Goal: Transaction & Acquisition: Purchase product/service

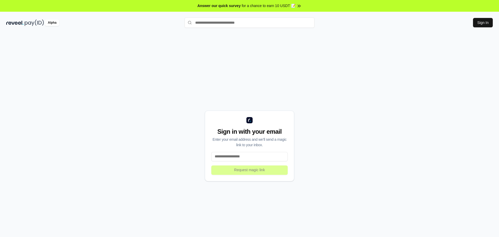
click at [242, 160] on input at bounding box center [249, 156] width 76 height 9
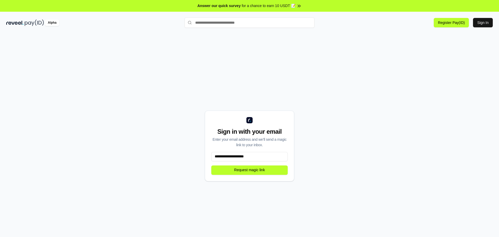
type input "**********"
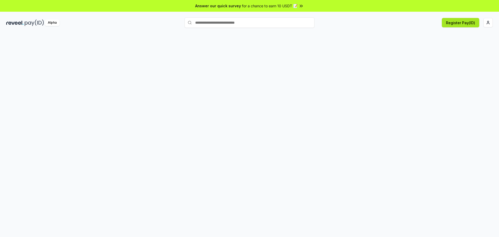
click at [467, 24] on button "Register Pay(ID)" at bounding box center [460, 22] width 37 height 9
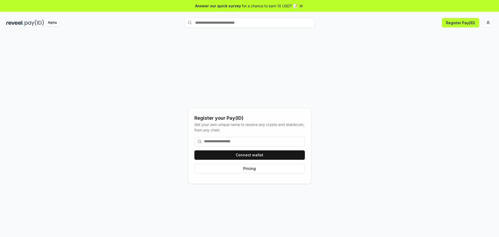
click at [279, 143] on input at bounding box center [249, 141] width 110 height 9
click at [275, 152] on button "Connect wallet" at bounding box center [249, 154] width 110 height 9
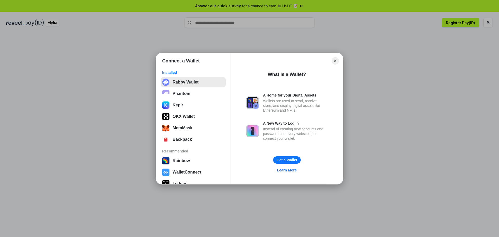
click at [206, 82] on button "Rabby Wallet" at bounding box center [193, 82] width 65 height 10
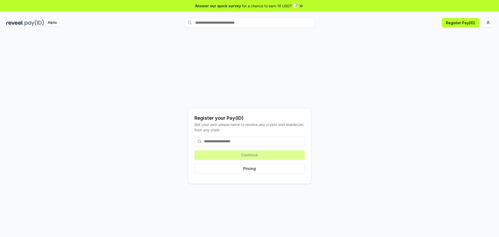
click at [269, 143] on input at bounding box center [249, 141] width 110 height 9
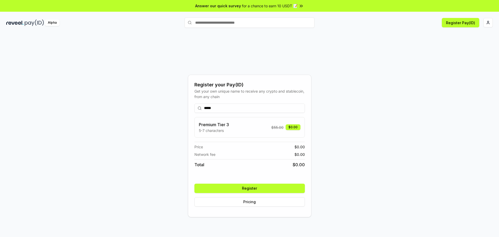
type input "*****"
click at [272, 187] on button "Register" at bounding box center [249, 187] width 110 height 9
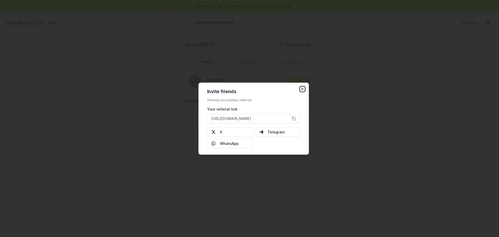
click at [303, 89] on icon "button" at bounding box center [302, 89] width 4 height 4
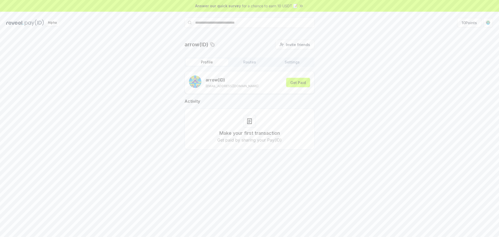
click at [234, 22] on input "text" at bounding box center [250, 22] width 130 height 10
click at [292, 84] on button "Get Paid" at bounding box center [298, 82] width 24 height 9
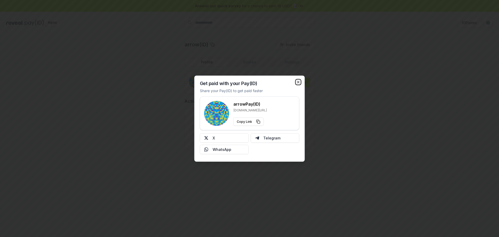
drag, startPoint x: 299, startPoint y: 82, endPoint x: 277, endPoint y: 60, distance: 31.6
click at [299, 81] on icon "button" at bounding box center [298, 82] width 4 height 4
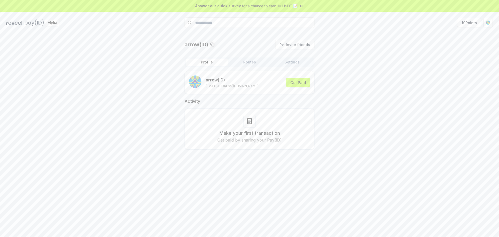
click at [268, 27] on input "**********" at bounding box center [250, 22] width 130 height 10
type input "**********"
click at [250, 31] on button "najidsalman97 Pay" at bounding box center [250, 32] width 130 height 9
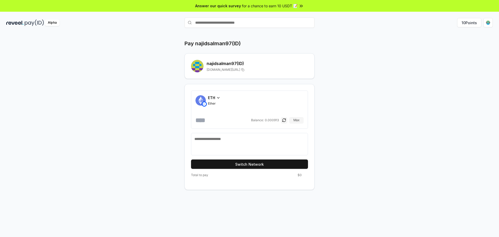
click at [209, 115] on div "ETH Ether Balance: 0.000913 Max" at bounding box center [249, 109] width 108 height 29
click at [210, 122] on input "number" at bounding box center [222, 120] width 55 height 8
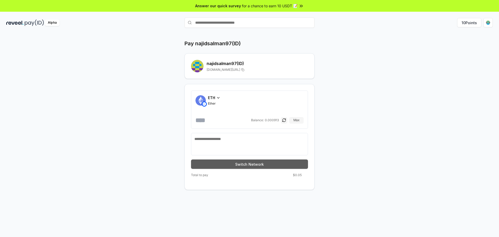
type input "*******"
click at [281, 162] on button "Switch Network" at bounding box center [249, 163] width 117 height 9
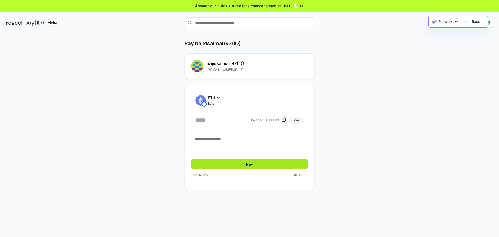
click at [273, 162] on button "Pay" at bounding box center [249, 163] width 117 height 9
click at [273, 172] on div "ETH Ether ******* Balance: 0.000913 Max Pay Total to pay $0.05" at bounding box center [250, 137] width 130 height 106
click at [275, 168] on button "Pay" at bounding box center [249, 163] width 117 height 9
click at [205, 102] on img at bounding box center [204, 103] width 5 height 5
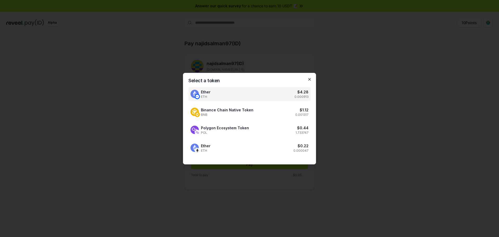
click at [309, 80] on icon "button" at bounding box center [309, 79] width 4 height 4
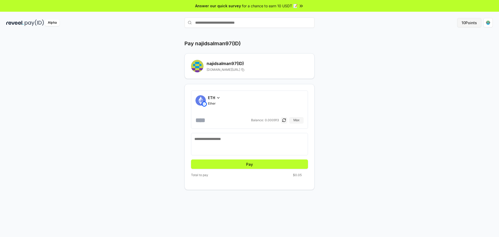
click at [475, 23] on button "10 Points" at bounding box center [469, 22] width 24 height 9
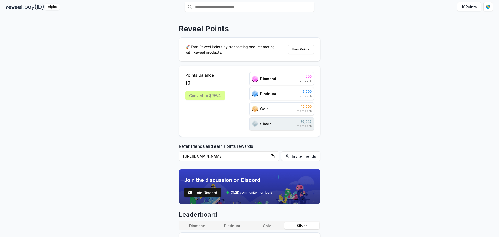
scroll to position [104, 0]
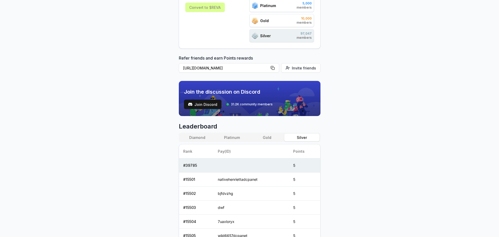
click at [263, 137] on button "Gold" at bounding box center [267, 138] width 35 height 8
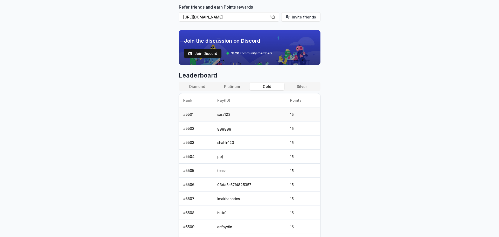
scroll to position [156, 0]
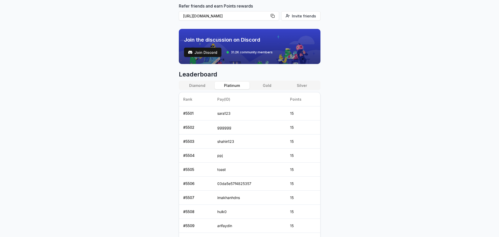
click at [237, 83] on button "Platinum" at bounding box center [232, 86] width 35 height 8
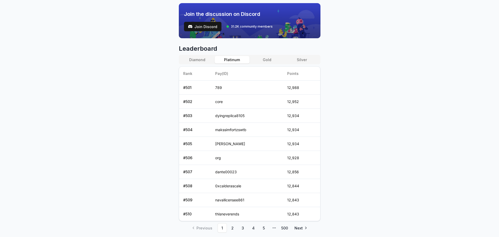
scroll to position [182, 0]
click at [200, 59] on button "Diamond" at bounding box center [197, 60] width 35 height 8
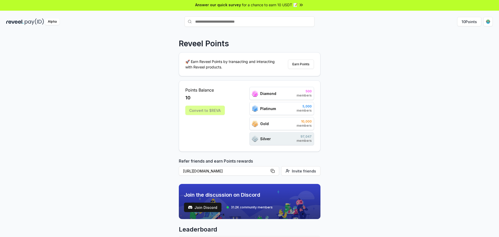
scroll to position [0, 0]
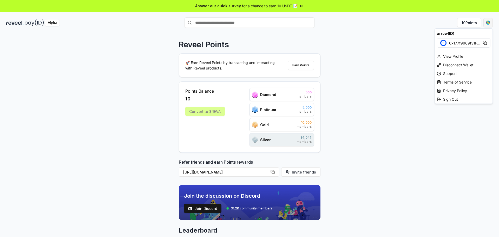
click at [486, 24] on html "Answer our quick survey for a chance to earn 10 USDT 📝 Alpha 10 Points Reveel P…" at bounding box center [249, 118] width 499 height 237
click at [456, 56] on div "View Profile" at bounding box center [464, 56] width 58 height 9
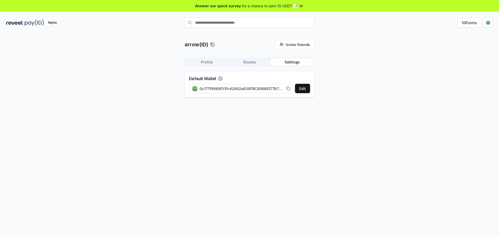
click at [284, 60] on button "Settings" at bounding box center [292, 61] width 43 height 7
drag, startPoint x: 248, startPoint y: 88, endPoint x: 345, endPoint y: 89, distance: 96.7
click at [345, 89] on div "arrow(ID) Invite friends Invite Profile Routes Settings Default Wallet Edit 0x1…" at bounding box center [249, 71] width 487 height 62
click at [256, 58] on div "Profile Routes Settings" at bounding box center [250, 61] width 130 height 9
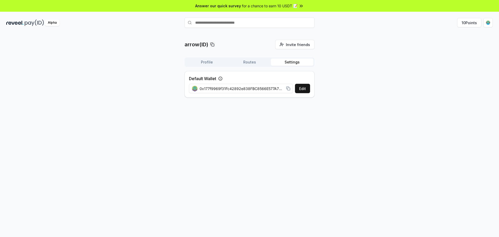
click at [253, 63] on button "Routes" at bounding box center [249, 61] width 43 height 7
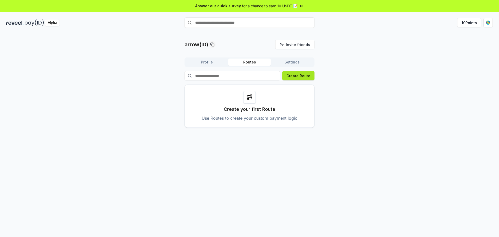
click at [300, 71] on button "Create Route" at bounding box center [298, 75] width 32 height 9
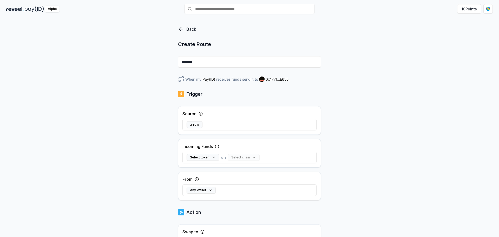
scroll to position [78, 0]
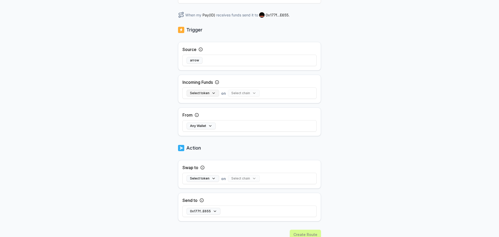
click at [200, 94] on button "Select token" at bounding box center [203, 93] width 32 height 7
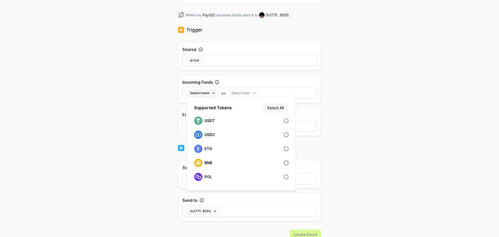
click at [277, 107] on button "Select All" at bounding box center [275, 107] width 25 height 9
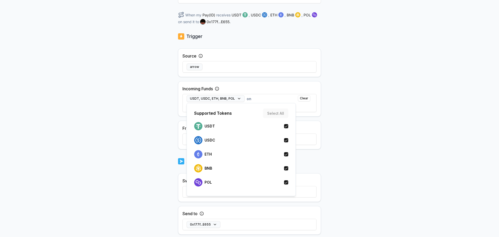
click at [275, 88] on div "Incoming Funds USDT, USDC, ETH, BNB, POL on Select chain Clear" at bounding box center [249, 98] width 143 height 35
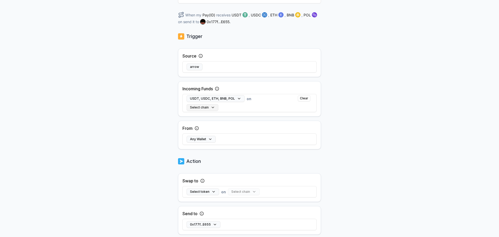
click at [205, 109] on button "Select chain" at bounding box center [203, 107] width 32 height 7
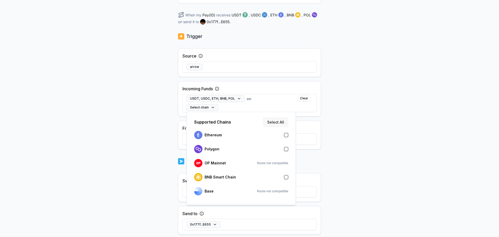
click at [271, 120] on button "Select All" at bounding box center [275, 121] width 25 height 9
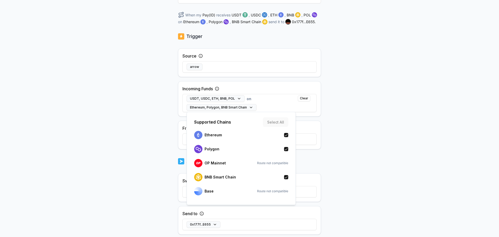
click at [371, 143] on div "Back Create Route ******** When my Pay(ID) receives USDT , USDC , ETH , BNB , P…" at bounding box center [249, 62] width 499 height 222
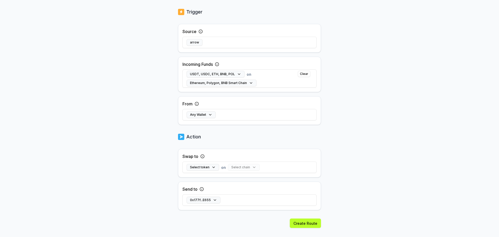
scroll to position [112, 0]
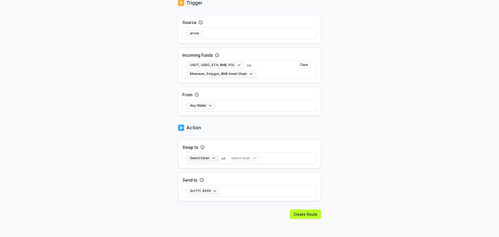
click at [211, 158] on button "Select token" at bounding box center [203, 158] width 32 height 7
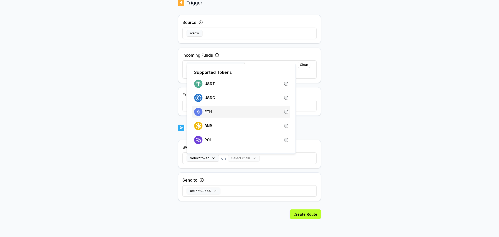
click at [251, 113] on div "ETH" at bounding box center [241, 112] width 94 height 8
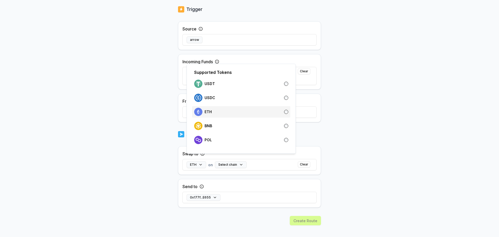
scroll to position [118, 0]
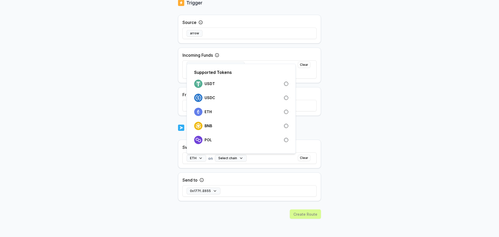
drag, startPoint x: 376, startPoint y: 156, endPoint x: 226, endPoint y: 163, distance: 150.4
click at [376, 156] on body "Answer our quick survey for a chance to earn 10 USDT 📝 Alpha 10 Points Back Cre…" at bounding box center [249, 118] width 499 height 237
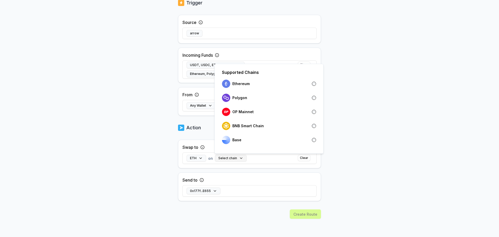
click at [230, 158] on button "Select chain" at bounding box center [231, 158] width 32 height 7
click at [243, 142] on div "Base" at bounding box center [269, 140] width 94 height 8
click at [374, 175] on body "Answer our quick survey for a chance to earn 10 USDT 📝 Alpha 10 Points Back Cre…" at bounding box center [249, 118] width 499 height 237
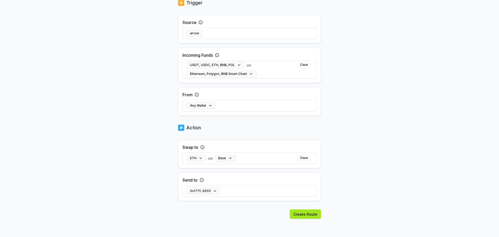
click at [308, 210] on button "Create Route" at bounding box center [305, 213] width 31 height 9
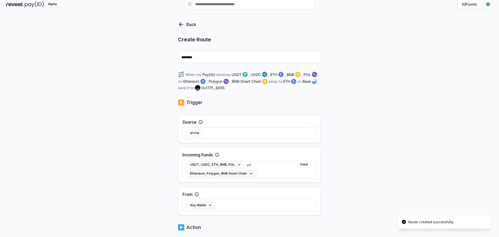
scroll to position [14, 0]
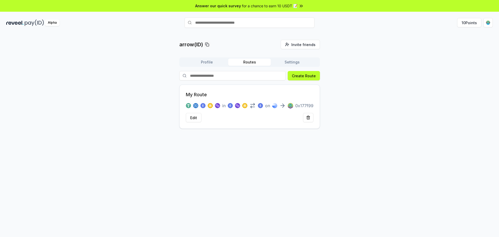
click at [211, 61] on button "Profile" at bounding box center [207, 61] width 43 height 7
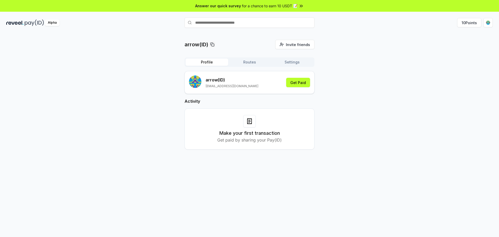
click at [245, 24] on input "text" at bounding box center [250, 22] width 130 height 10
type input "**********"
click at [296, 34] on button "najidsalman97 Pay" at bounding box center [250, 32] width 130 height 9
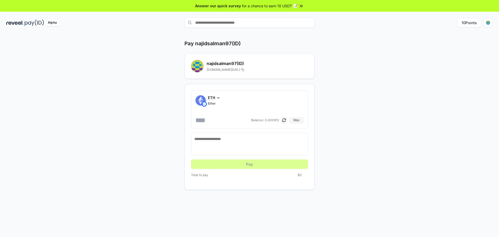
click at [219, 118] on input "number" at bounding box center [222, 120] width 55 height 8
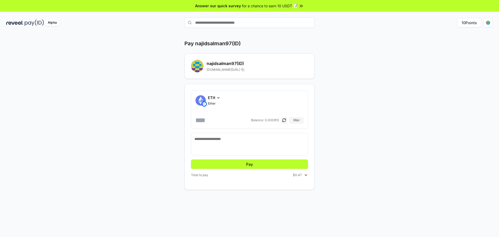
type input "******"
click at [304, 175] on icon at bounding box center [306, 175] width 4 height 4
click at [294, 167] on button "Pay" at bounding box center [249, 163] width 117 height 9
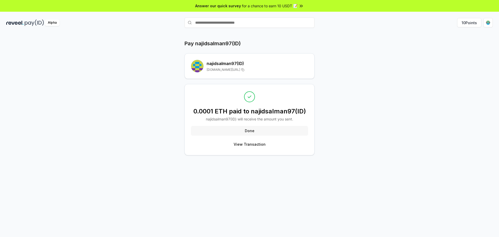
click at [272, 131] on button "Done" at bounding box center [249, 130] width 117 height 9
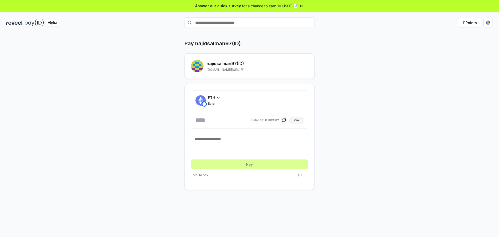
click at [218, 121] on input "number" at bounding box center [222, 120] width 55 height 8
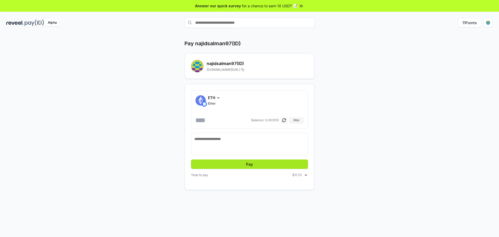
type input "******"
click at [262, 166] on button "Pay" at bounding box center [249, 163] width 117 height 9
